Goal: Task Accomplishment & Management: Use online tool/utility

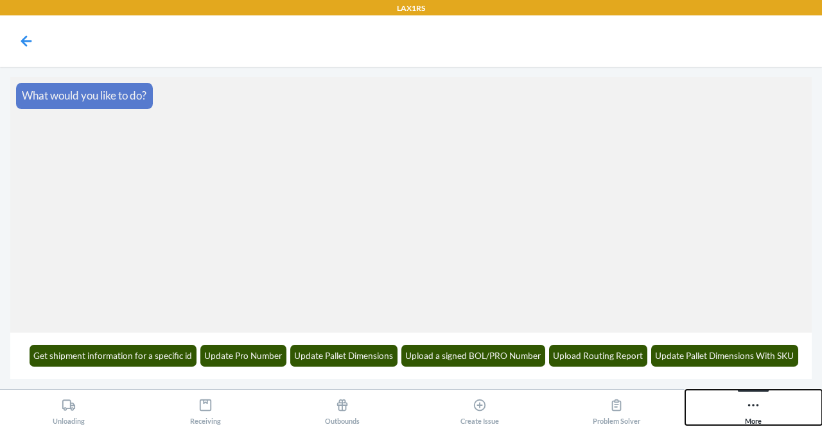
click at [753, 403] on icon at bounding box center [753, 405] width 14 height 14
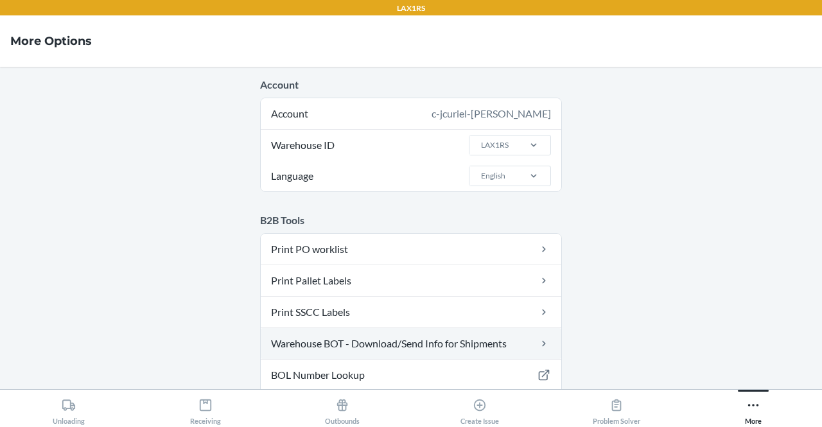
click at [428, 342] on link "Warehouse BOT - Download/Send Info for Shipments" at bounding box center [411, 343] width 301 height 31
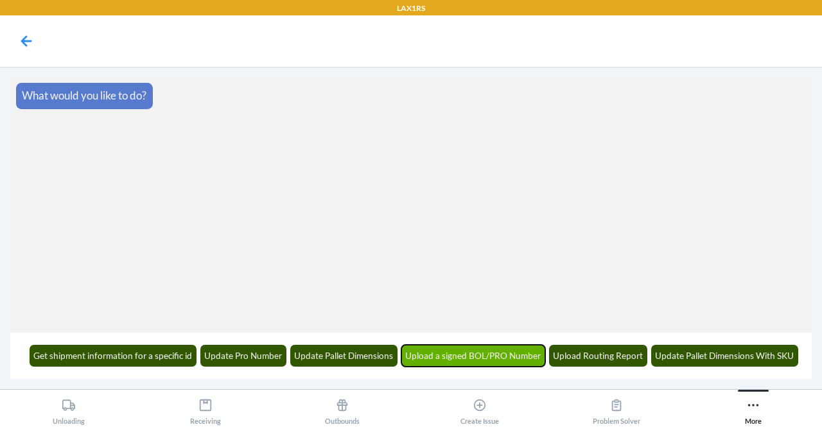
click at [485, 351] on button "Upload a signed BOL/PRO Number" at bounding box center [473, 356] width 145 height 22
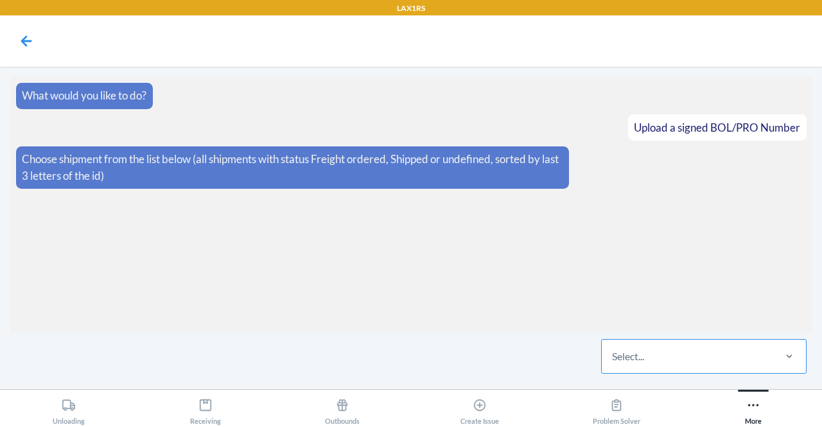
click at [685, 362] on div "Select..." at bounding box center [687, 356] width 171 height 33
click at [613, 362] on input "Select..." at bounding box center [612, 356] width 1 height 15
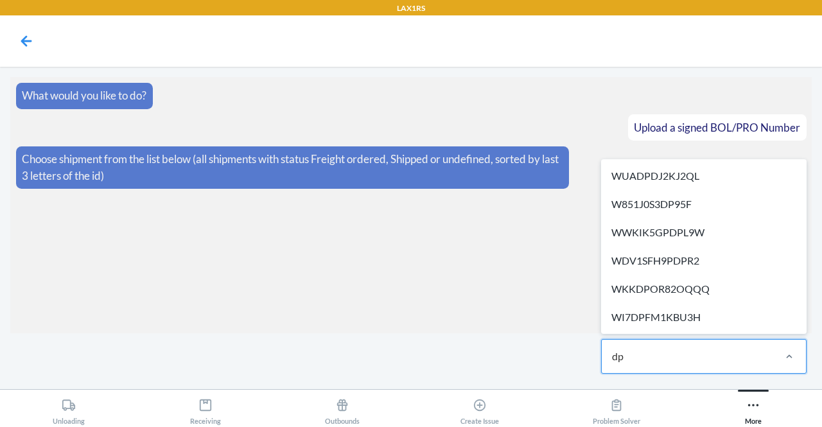
type input "d"
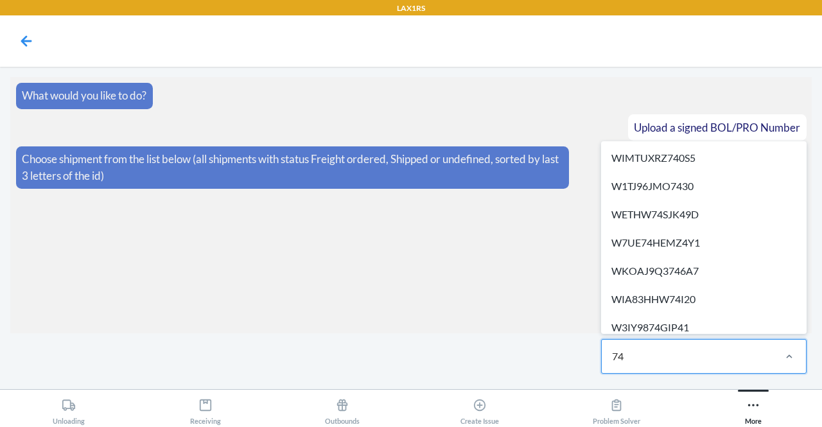
type input "7"
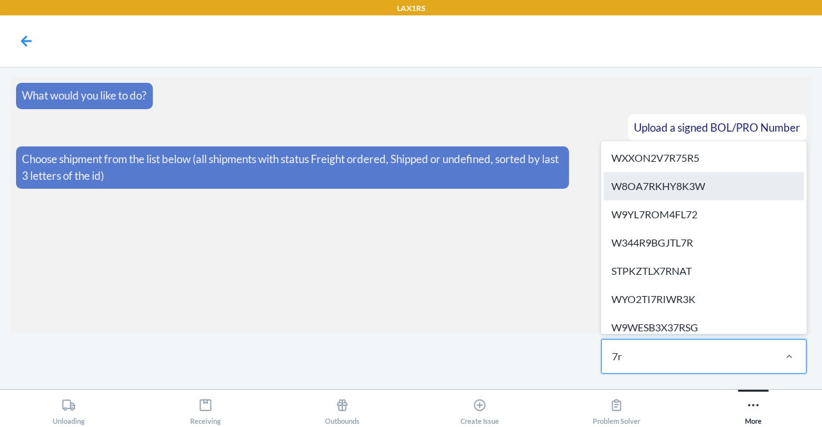
type input "7rw"
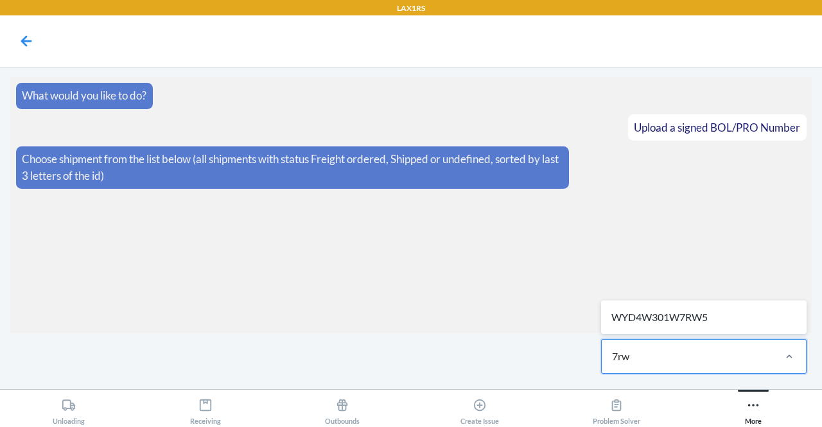
click at [737, 316] on div "WYD4W301W7RW5" at bounding box center [704, 317] width 200 height 28
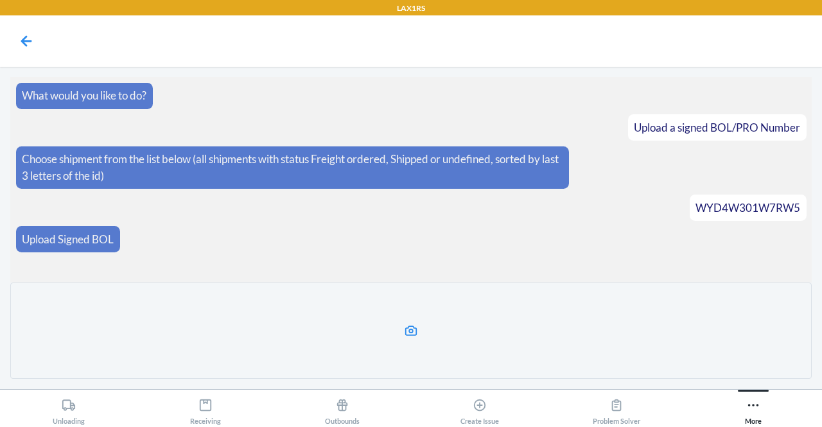
click at [410, 329] on icon at bounding box center [411, 331] width 15 height 15
click at [0, 0] on input "file" at bounding box center [0, 0] width 0 height 0
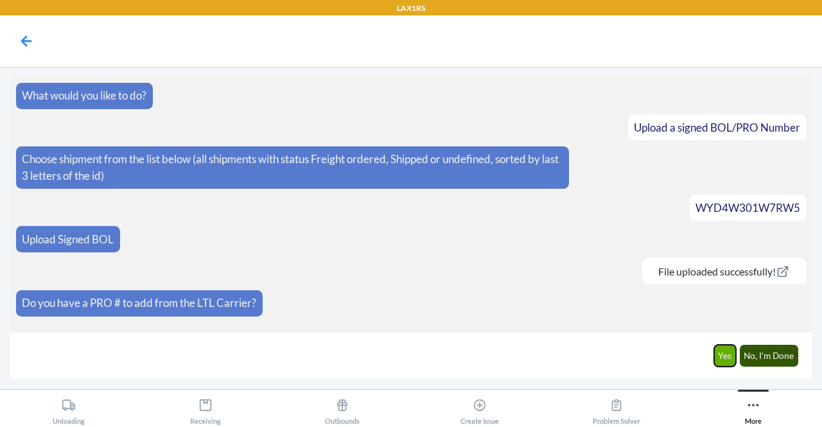
click at [728, 353] on button "Yes" at bounding box center [725, 356] width 22 height 22
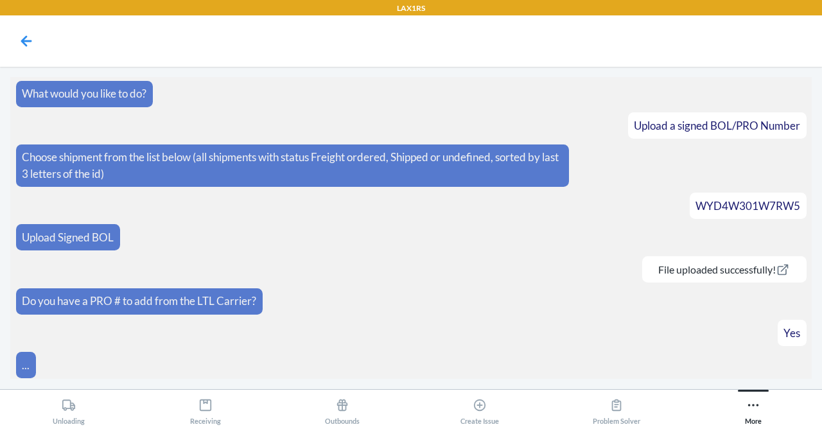
scroll to position [30, 0]
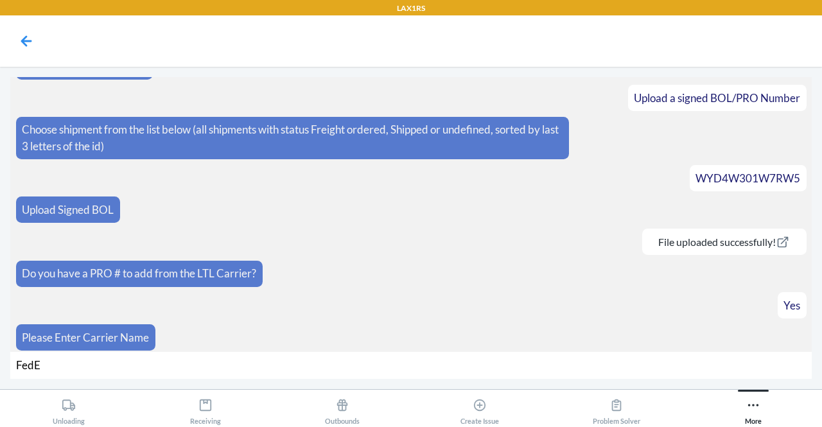
type input "FedEx"
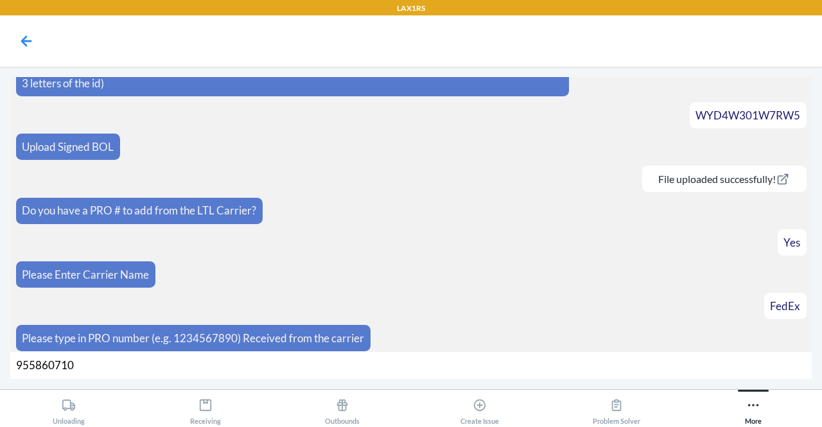
type input "9558607100"
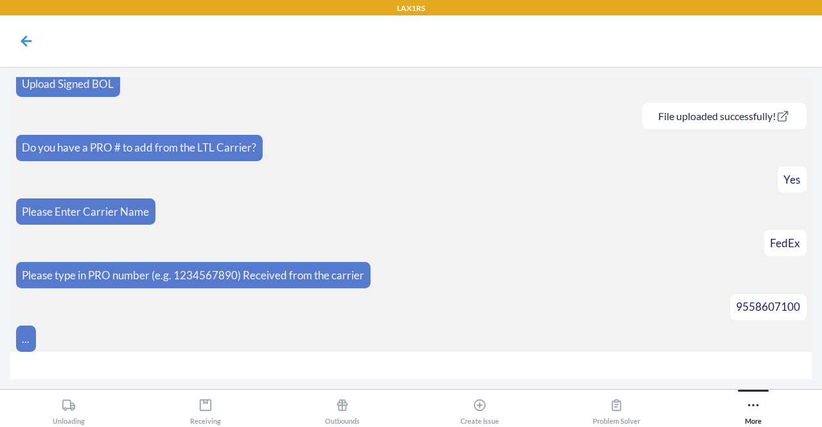
scroll to position [174, 0]
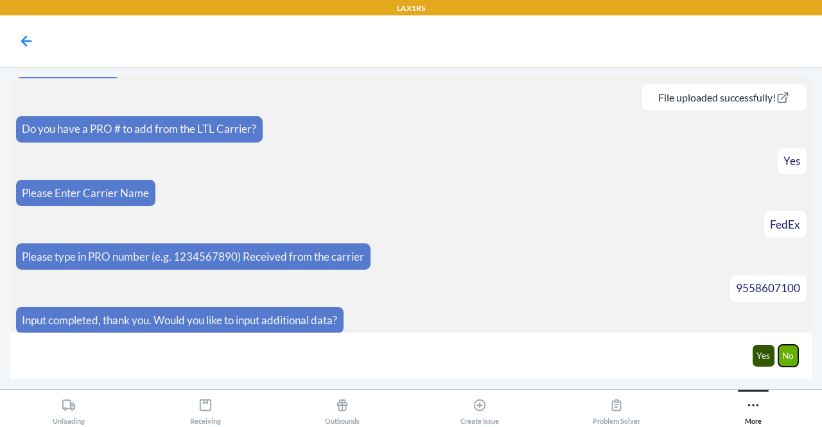
click at [782, 353] on button "No" at bounding box center [789, 356] width 21 height 22
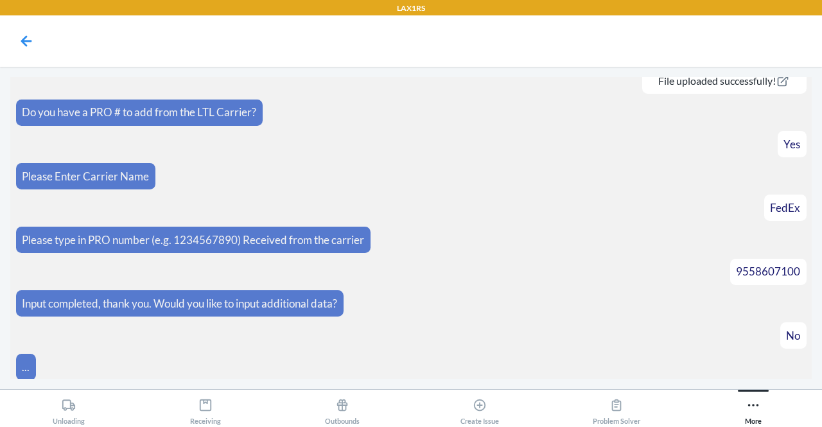
scroll to position [237, 0]
